Goal: Task Accomplishment & Management: Manage account settings

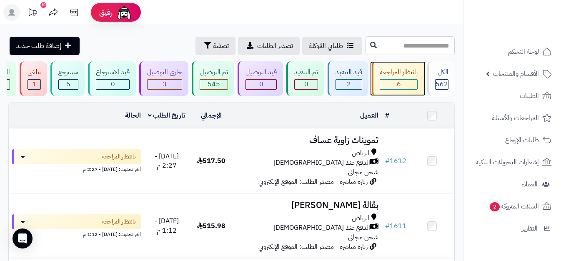
click at [397, 70] on div "بانتظار المراجعة" at bounding box center [399, 73] width 38 height 10
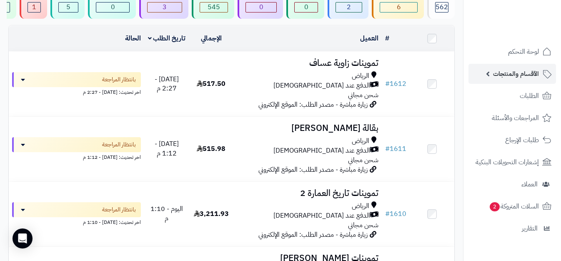
scroll to position [70, 0]
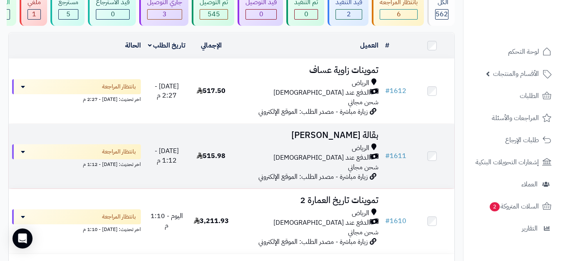
click at [227, 146] on td "515.98" at bounding box center [211, 156] width 45 height 65
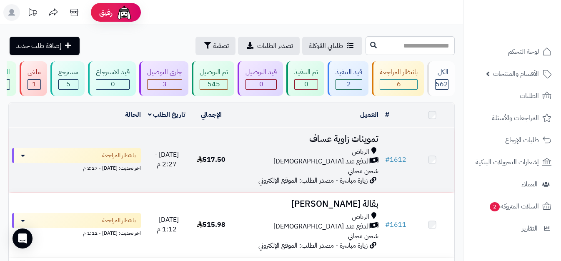
click at [245, 157] on div "الدفع عند [DEMOGRAPHIC_DATA]" at bounding box center [308, 162] width 142 height 10
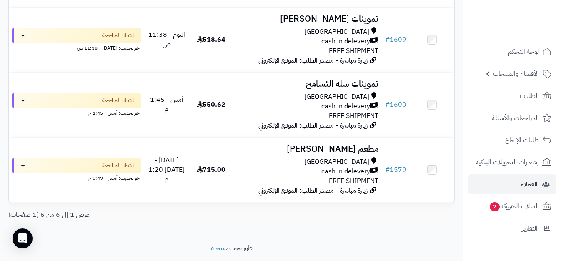
scroll to position [317, 0]
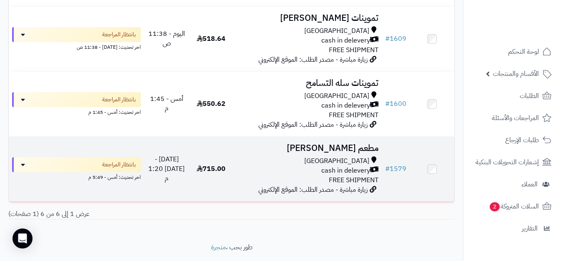
click at [277, 160] on td "مطعم منال بن تركي Riyadh cash in delevery FREE SHIPMENT زيارة مباشرة - مصدر الط…" at bounding box center [308, 169] width 148 height 65
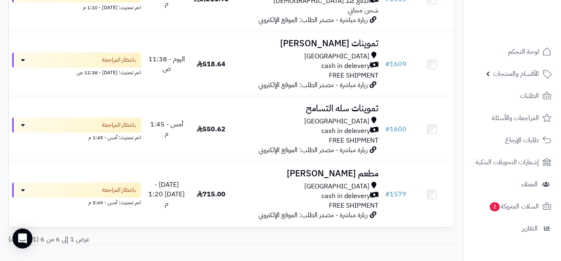
scroll to position [284, 0]
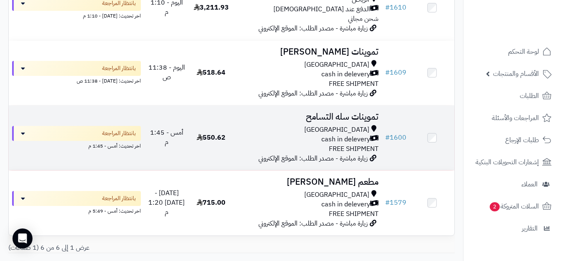
click at [265, 154] on div "Riyadh cash in delevery FREE SHIPMENT" at bounding box center [308, 139] width 142 height 29
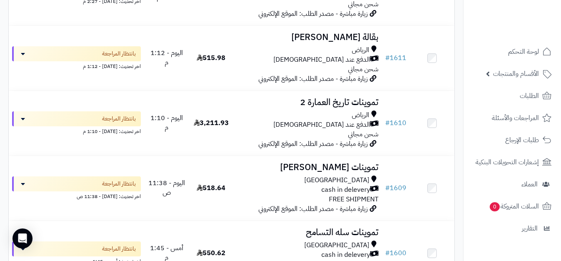
scroll to position [167, 0]
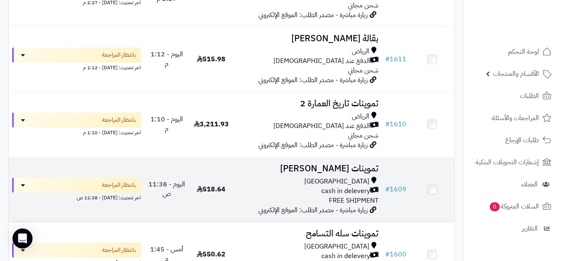
click at [224, 189] on td "518.64" at bounding box center [211, 189] width 45 height 65
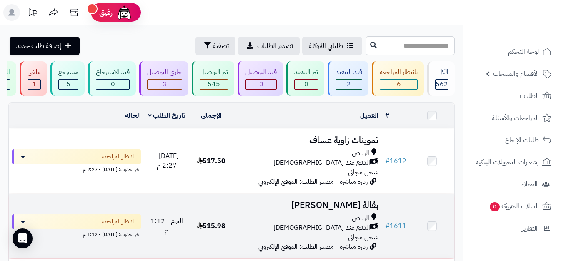
click at [236, 214] on td "بقالة عبدالرحمن الفيصل الرياض الدفع عند الاستلام شحن مجاني زيارة مباشرة - مصدر …" at bounding box center [308, 226] width 148 height 65
click at [231, 213] on td "515.98" at bounding box center [211, 226] width 45 height 65
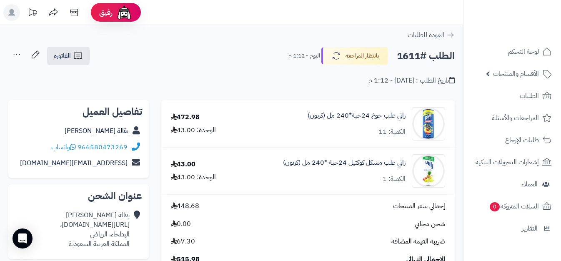
click at [388, 132] on div "الكمية: 11" at bounding box center [392, 132] width 27 height 10
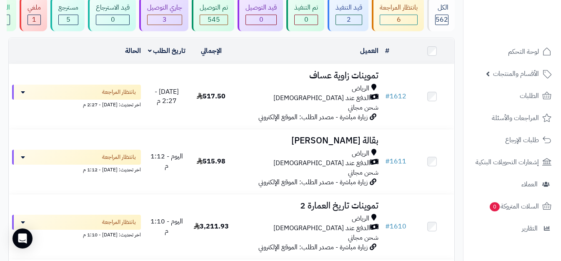
scroll to position [53, 0]
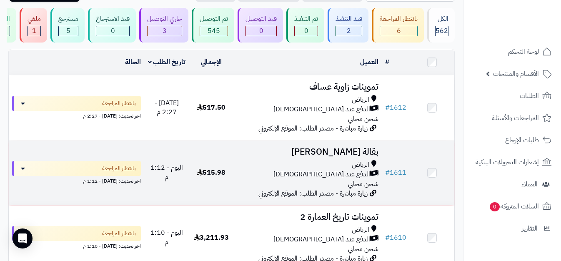
click at [192, 182] on td "515.98" at bounding box center [211, 173] width 45 height 65
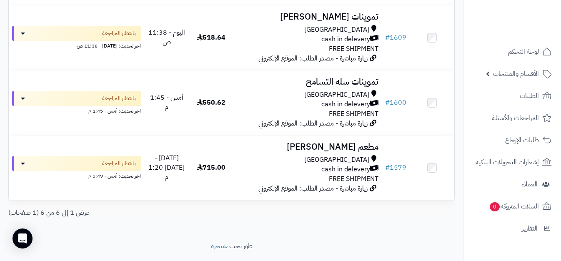
scroll to position [345, 0]
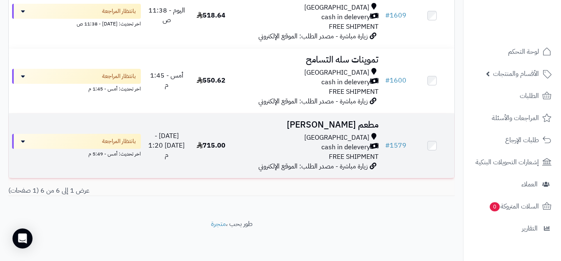
click at [296, 158] on div "[GEOGRAPHIC_DATA] cash in delevery FREE SHIPMENT" at bounding box center [308, 147] width 142 height 29
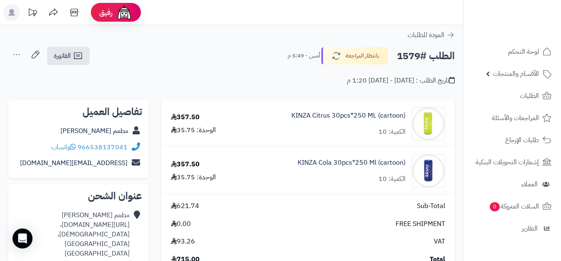
click at [380, 181] on div "الكمية: 10" at bounding box center [392, 179] width 27 height 10
click at [384, 130] on div "الكمية: 10" at bounding box center [392, 132] width 27 height 10
click at [384, 131] on div "الكمية: 10" at bounding box center [392, 132] width 27 height 10
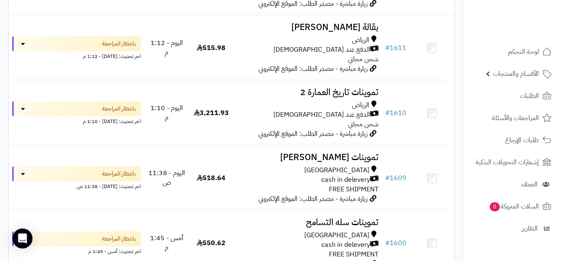
scroll to position [217, 0]
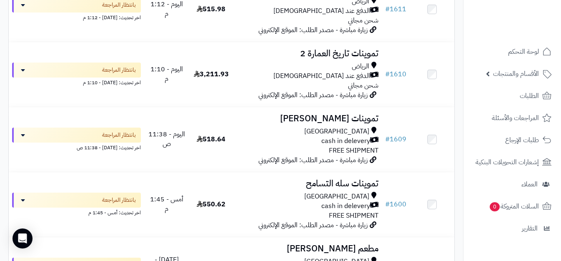
click at [272, 146] on div "cash in delevery" at bounding box center [308, 141] width 142 height 10
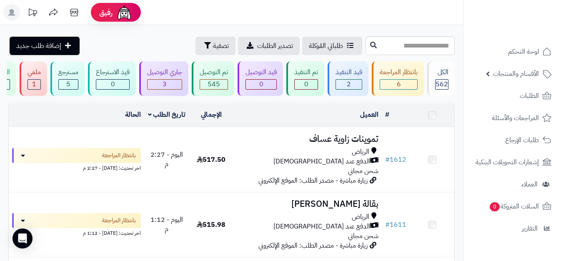
scroll to position [217, 0]
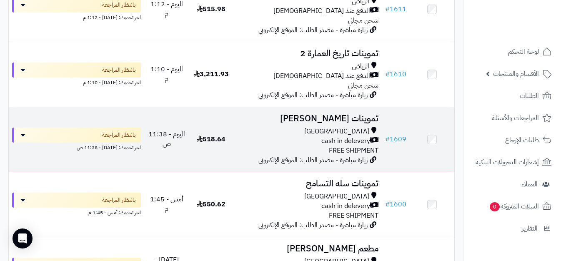
click at [258, 132] on div "[GEOGRAPHIC_DATA]" at bounding box center [308, 132] width 142 height 10
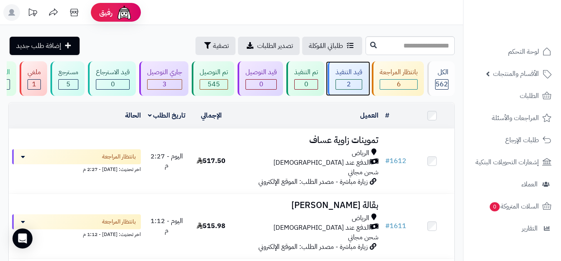
click at [359, 74] on div "قيد التنفيذ" at bounding box center [349, 73] width 27 height 10
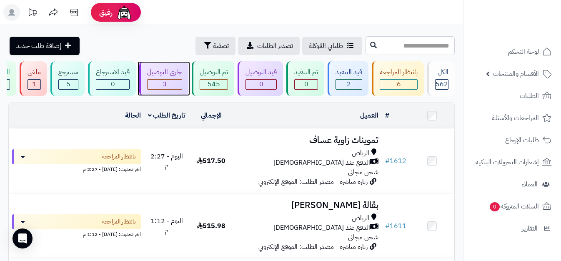
click at [180, 73] on div "جاري التوصيل" at bounding box center [164, 73] width 35 height 10
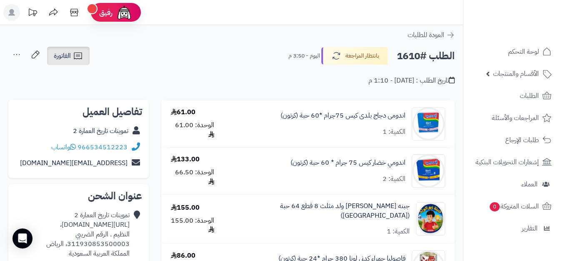
click at [66, 55] on span "الفاتورة" at bounding box center [62, 56] width 17 height 10
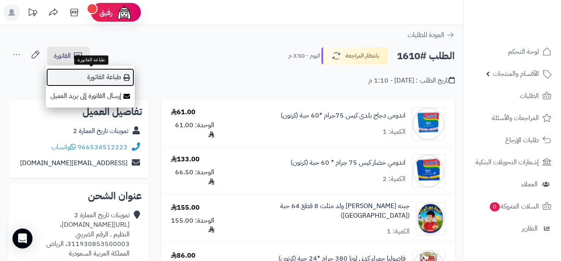
click at [103, 75] on link "طباعة الفاتورة" at bounding box center [90, 77] width 89 height 19
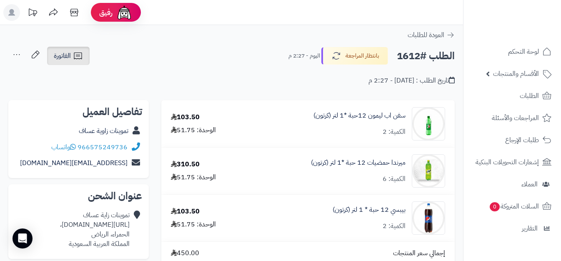
click at [74, 49] on link "الفاتورة" at bounding box center [68, 56] width 43 height 18
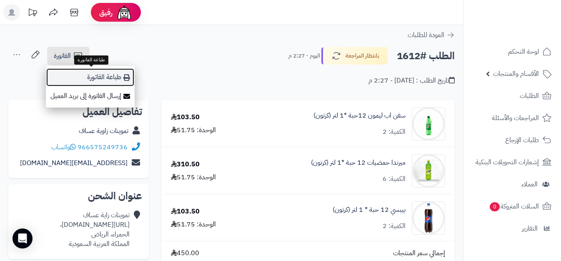
click at [104, 73] on link "طباعة الفاتورة" at bounding box center [90, 77] width 89 height 19
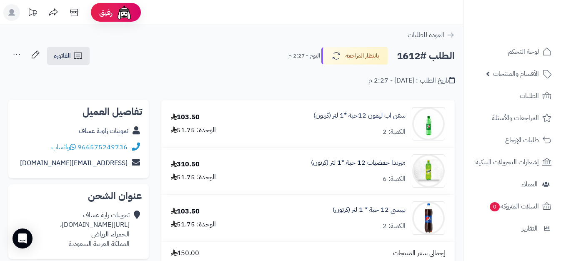
click at [116, 111] on h2 "تفاصيل العميل" at bounding box center [78, 112] width 127 height 10
click at [128, 113] on h2 "تفاصيل العميل" at bounding box center [78, 112] width 127 height 10
click at [116, 111] on h2 "تفاصيل العميل" at bounding box center [78, 112] width 127 height 10
drag, startPoint x: 114, startPoint y: 111, endPoint x: 81, endPoint y: 115, distance: 33.6
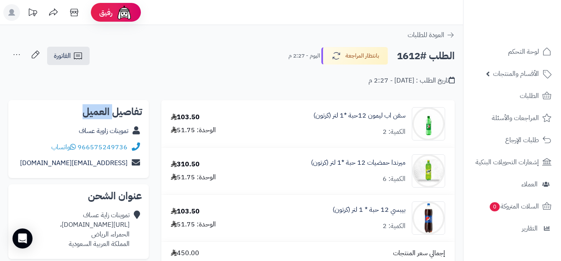
click at [81, 115] on h2 "تفاصيل العميل" at bounding box center [78, 112] width 127 height 10
click at [79, 115] on h2 "تفاصيل العميل" at bounding box center [78, 112] width 127 height 10
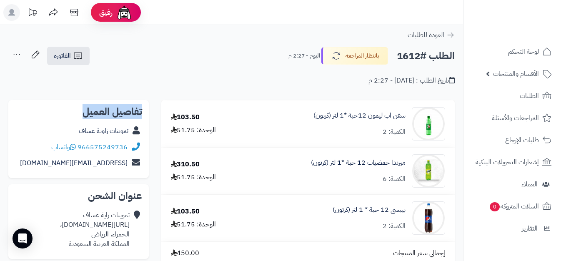
click at [79, 115] on h2 "تفاصيل العميل" at bounding box center [78, 112] width 127 height 10
click at [128, 113] on h2 "تفاصيل العميل" at bounding box center [78, 112] width 127 height 10
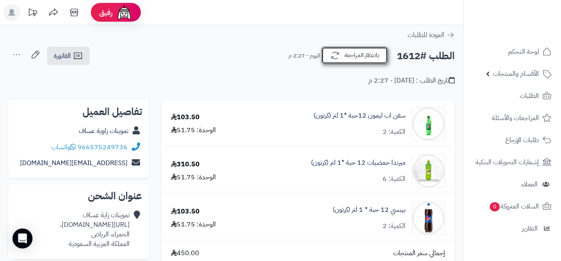
click at [335, 53] on icon "button" at bounding box center [335, 55] width 10 height 10
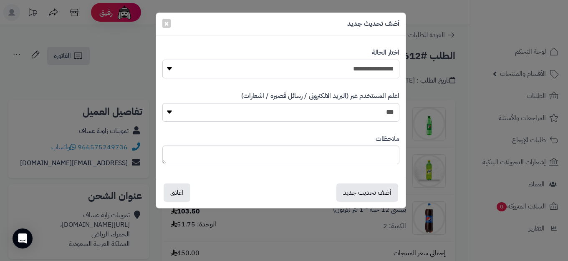
click at [371, 66] on select "**********" at bounding box center [280, 69] width 237 height 19
select select "**"
click at [162, 60] on select "**********" at bounding box center [280, 69] width 237 height 19
click at [342, 194] on button "أضف تحديث جديد" at bounding box center [367, 192] width 62 height 18
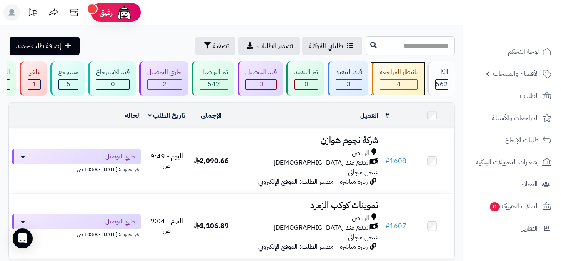
click at [403, 77] on div "بانتظار المراجعة" at bounding box center [399, 73] width 38 height 10
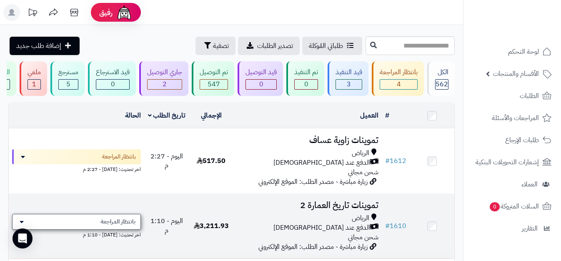
click at [126, 226] on span "بانتظار المراجعة" at bounding box center [118, 222] width 35 height 8
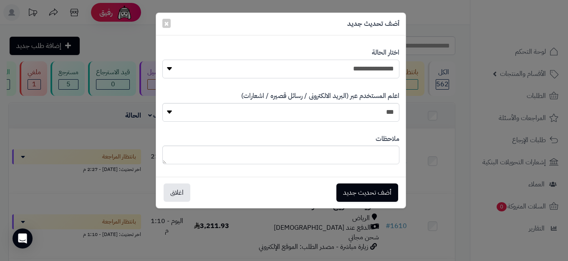
click at [360, 63] on select "**********" at bounding box center [280, 69] width 237 height 19
select select "**"
click at [162, 60] on select "**********" at bounding box center [280, 69] width 237 height 19
click at [360, 198] on button "أضف تحديث جديد" at bounding box center [367, 192] width 62 height 18
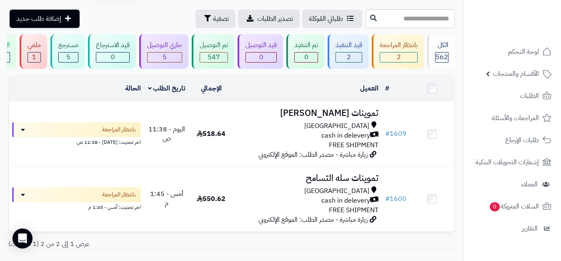
scroll to position [25, 0]
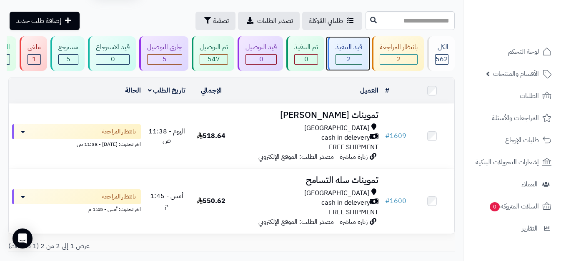
click at [349, 45] on div "قيد التنفيذ" at bounding box center [349, 48] width 27 height 10
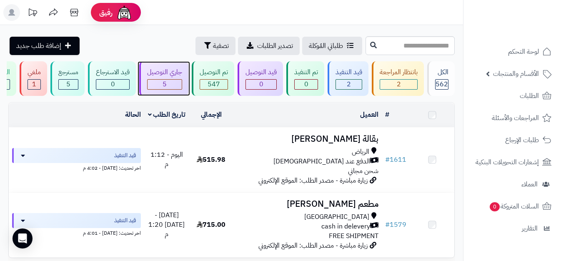
click at [163, 86] on div "5" at bounding box center [165, 85] width 34 height 10
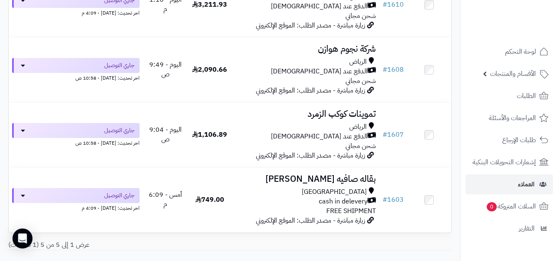
scroll to position [222, 0]
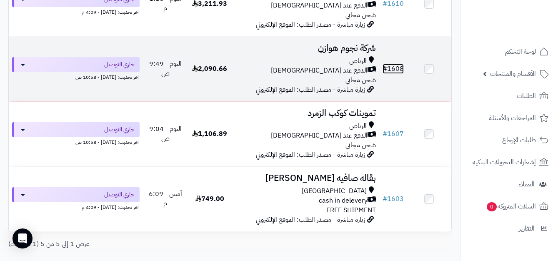
click at [393, 74] on link "# 1608" at bounding box center [393, 69] width 21 height 10
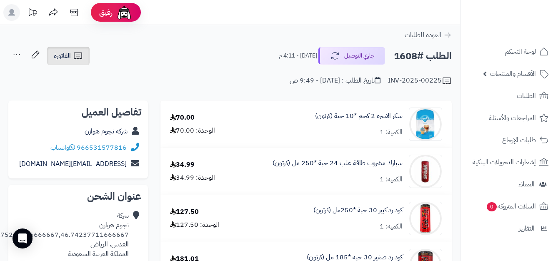
click at [64, 58] on span "الفاتورة" at bounding box center [62, 56] width 17 height 10
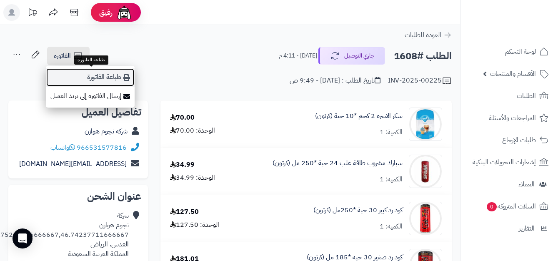
click at [84, 78] on link "طباعة الفاتورة" at bounding box center [90, 77] width 89 height 19
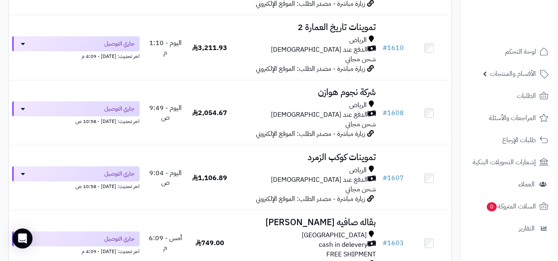
scroll to position [174, 0]
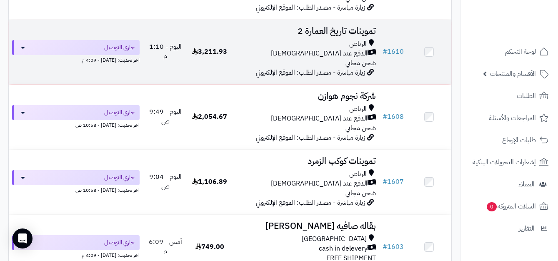
click at [281, 31] on h3 "تموينات تاريخ العمارة 2" at bounding box center [305, 31] width 141 height 10
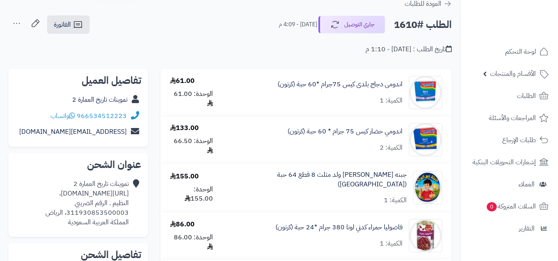
scroll to position [23, 0]
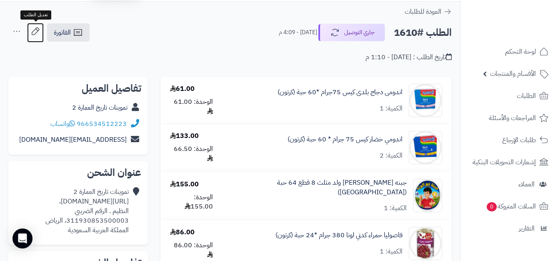
click at [31, 33] on icon at bounding box center [35, 31] width 17 height 17
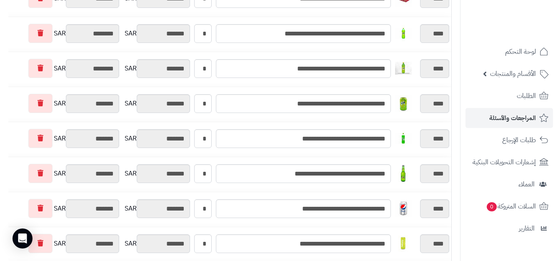
scroll to position [591, 0]
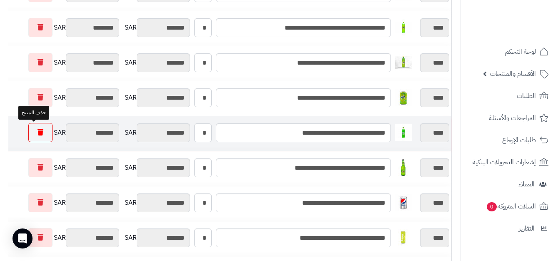
click at [38, 132] on icon at bounding box center [41, 132] width 6 height 7
type input "*********"
type input "********"
type input "*********"
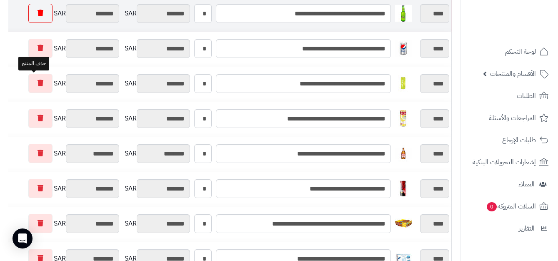
scroll to position [724, 0]
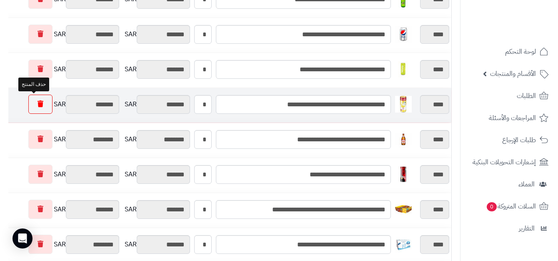
click at [38, 106] on link at bounding box center [40, 104] width 24 height 19
type input "*********"
type input "********"
type input "*********"
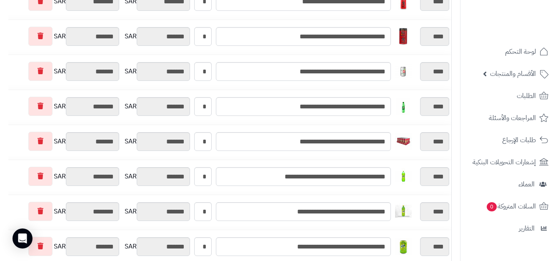
scroll to position [0, 0]
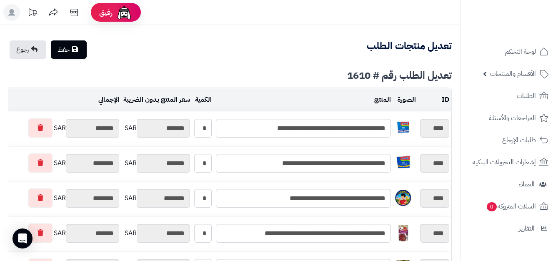
click at [76, 43] on link "حفظ" at bounding box center [69, 49] width 36 height 18
type input "**********"
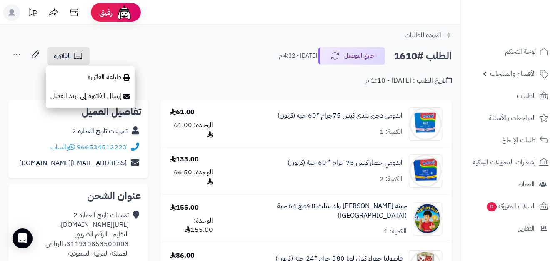
scroll to position [23, 0]
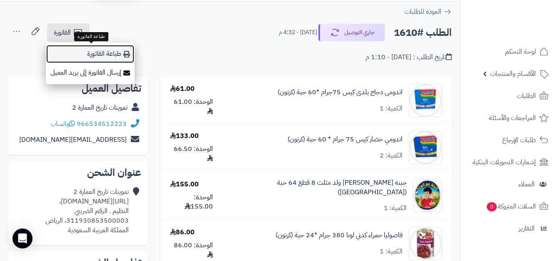
click at [100, 53] on link "طباعة الفاتورة" at bounding box center [90, 54] width 89 height 19
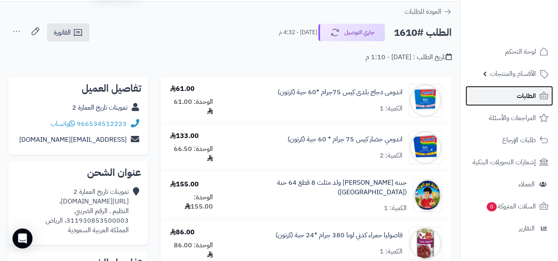
click at [505, 87] on link "الطلبات" at bounding box center [510, 96] width 88 height 20
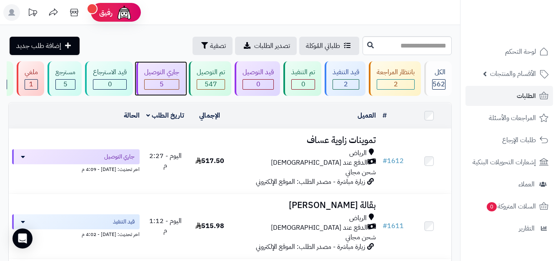
click at [169, 62] on div "جاري التوصيل 5" at bounding box center [160, 78] width 49 height 35
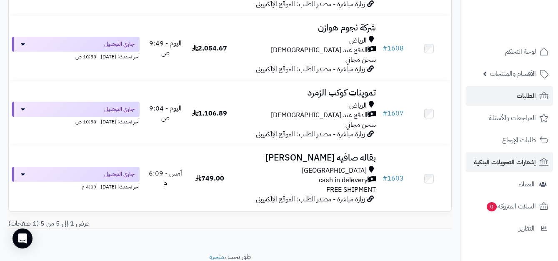
scroll to position [246, 0]
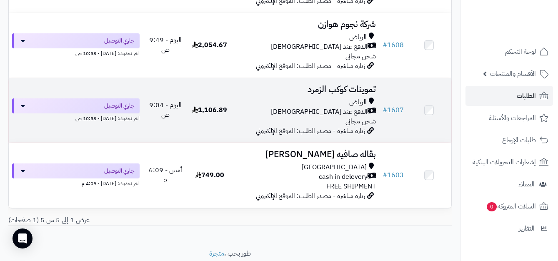
click at [290, 117] on div "الدفع عند [DEMOGRAPHIC_DATA]" at bounding box center [305, 112] width 141 height 10
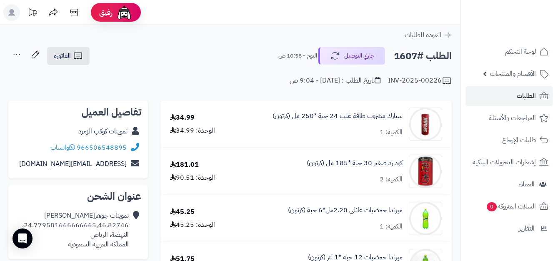
scroll to position [11, 0]
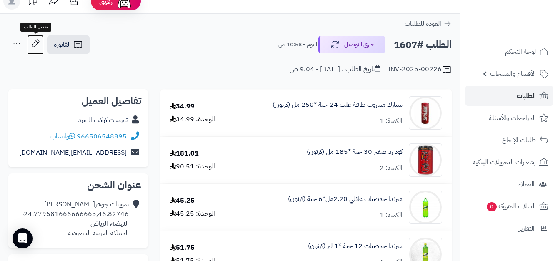
click at [36, 43] on icon at bounding box center [35, 43] width 17 height 17
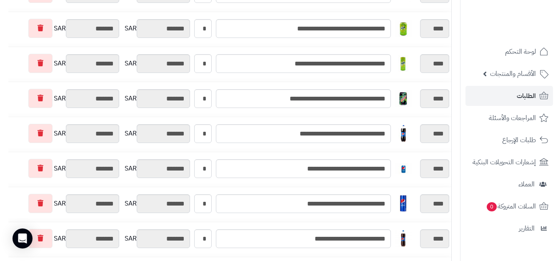
scroll to position [221, 0]
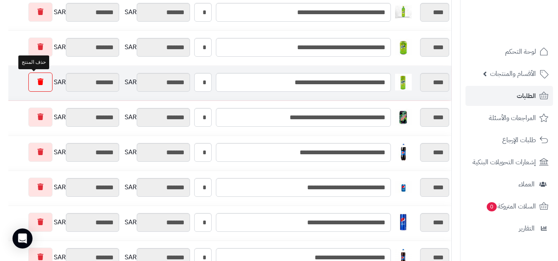
click at [39, 80] on link at bounding box center [40, 82] width 24 height 19
type input "********"
type input "*********"
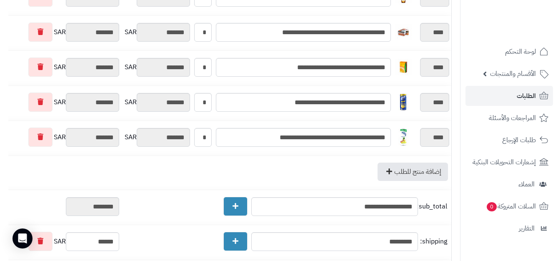
scroll to position [0, 0]
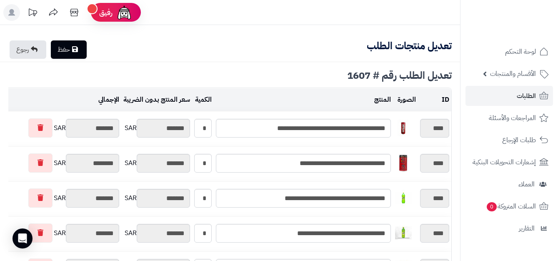
click at [77, 53] on link "حفظ" at bounding box center [69, 49] width 36 height 18
type input "**********"
type textarea "**********"
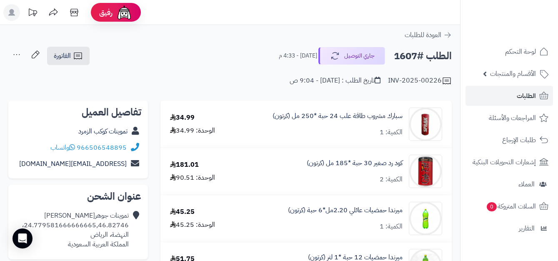
scroll to position [11, 0]
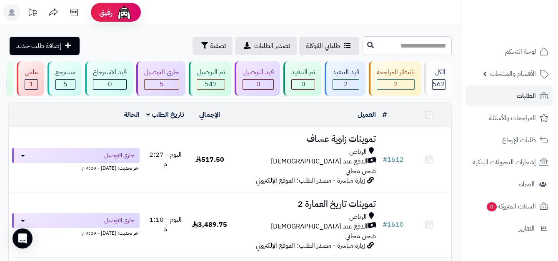
scroll to position [246, 0]
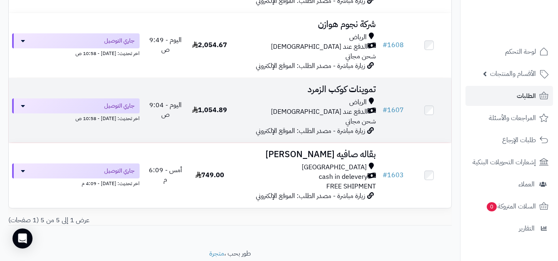
click at [252, 117] on div "الدفع عند [DEMOGRAPHIC_DATA]" at bounding box center [305, 112] width 141 height 10
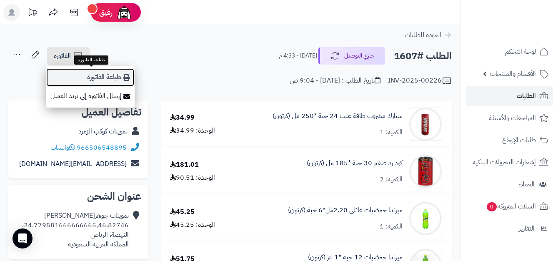
click at [108, 83] on link "طباعة الفاتورة" at bounding box center [90, 77] width 89 height 19
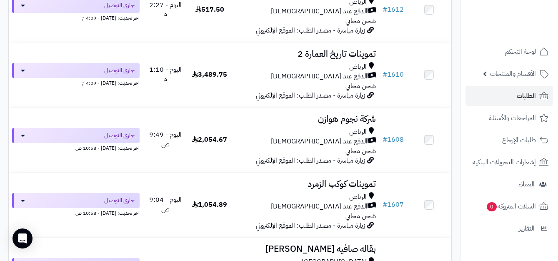
scroll to position [148, 0]
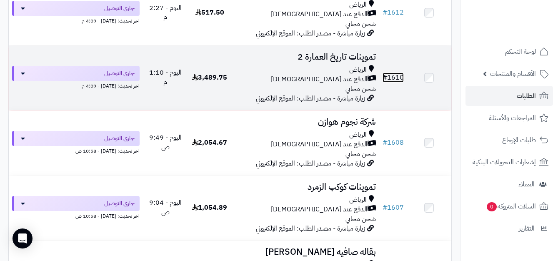
click at [393, 83] on link "# 1610" at bounding box center [393, 78] width 21 height 10
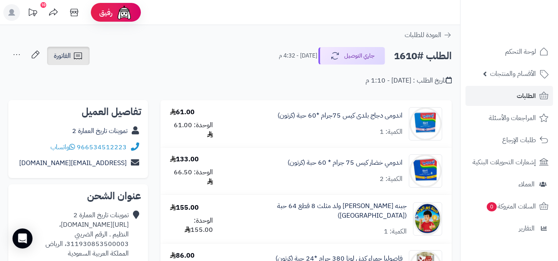
click at [76, 50] on link "الفاتورة" at bounding box center [68, 56] width 43 height 18
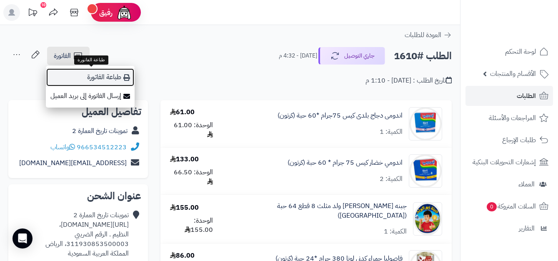
click at [106, 77] on link "طباعة الفاتورة" at bounding box center [90, 77] width 89 height 19
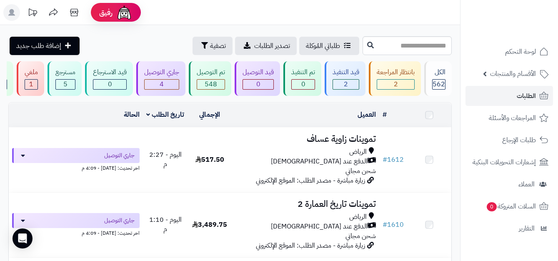
scroll to position [148, 0]
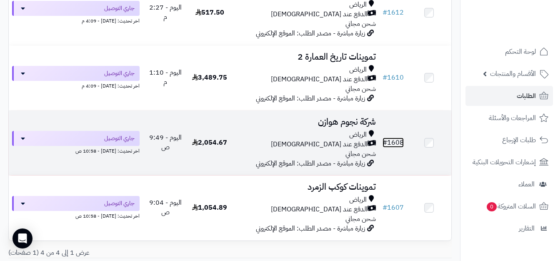
drag, startPoint x: 396, startPoint y: 148, endPoint x: 392, endPoint y: 147, distance: 4.6
click at [396, 148] on link "# 1608" at bounding box center [393, 143] width 21 height 10
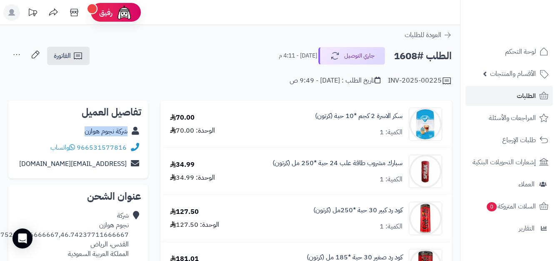
copy div "شركة نجوم هوازن"
drag, startPoint x: 0, startPoint y: 0, endPoint x: 134, endPoint y: 137, distance: 191.7
click at [134, 137] on div "شركة نجوم هوازن" at bounding box center [78, 131] width 126 height 16
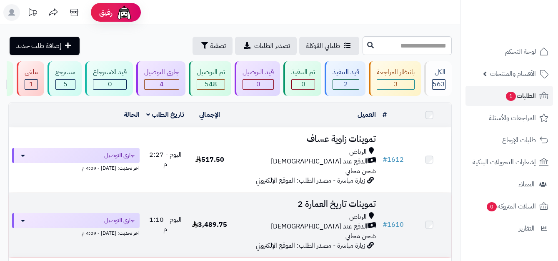
scroll to position [148, 0]
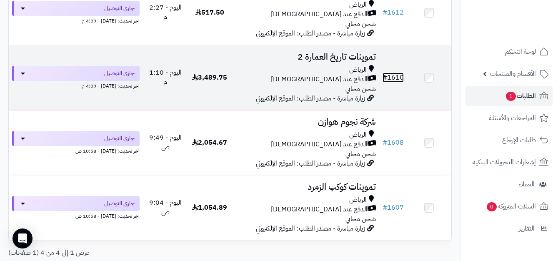
click at [398, 81] on link "# 1610" at bounding box center [393, 78] width 21 height 10
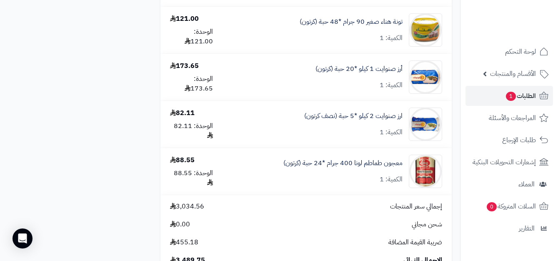
scroll to position [1521, 0]
